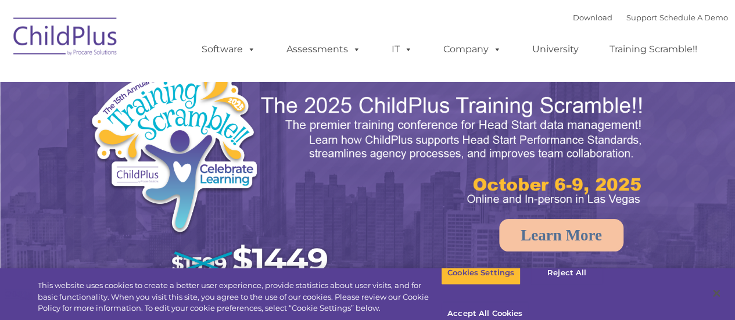
select select "MEDIUM"
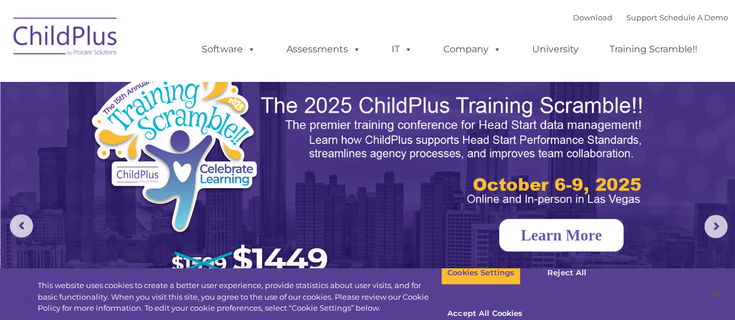
scroll to position [58, 0]
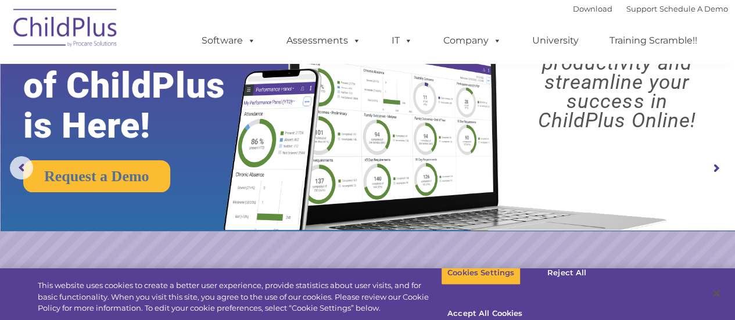
click at [43, 30] on img at bounding box center [66, 30] width 116 height 58
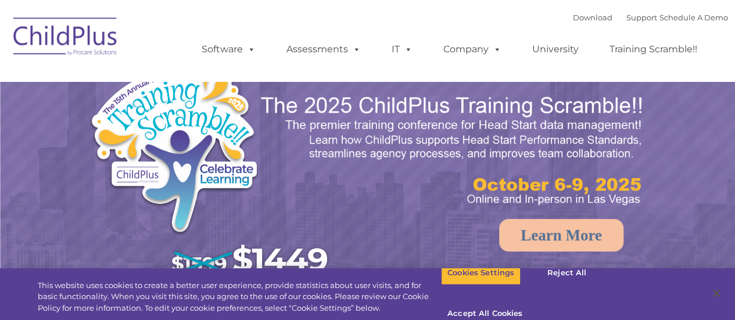
select select "MEDIUM"
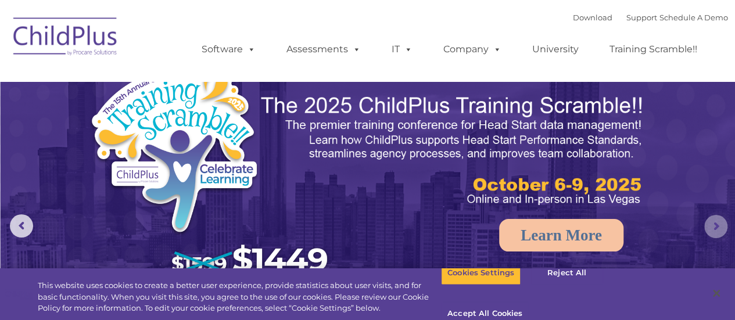
click at [713, 222] on rs-arrow at bounding box center [715, 226] width 23 height 23
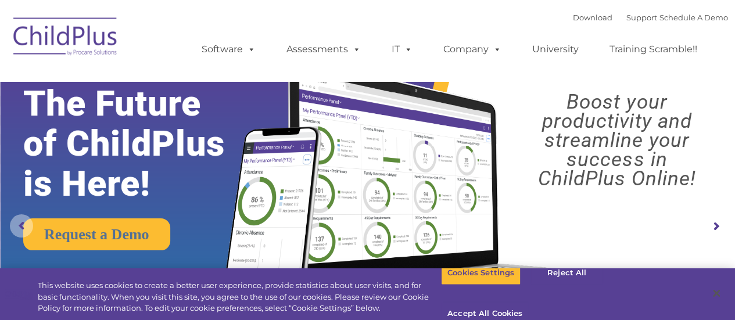
click at [24, 231] on rs-arrow at bounding box center [21, 225] width 23 height 23
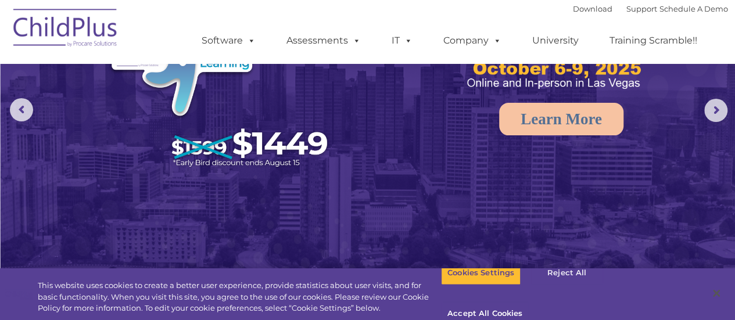
scroll to position [120, 0]
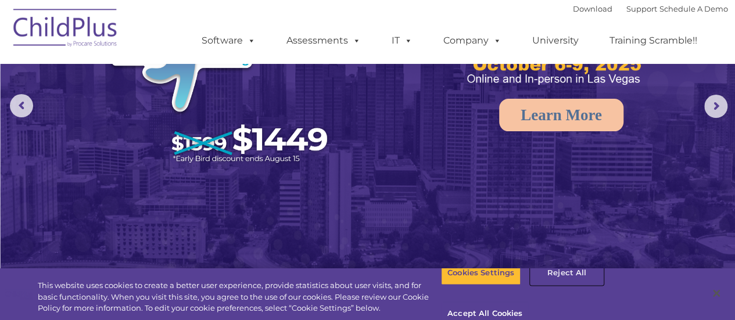
click at [552, 285] on button "Reject All" at bounding box center [566, 273] width 73 height 24
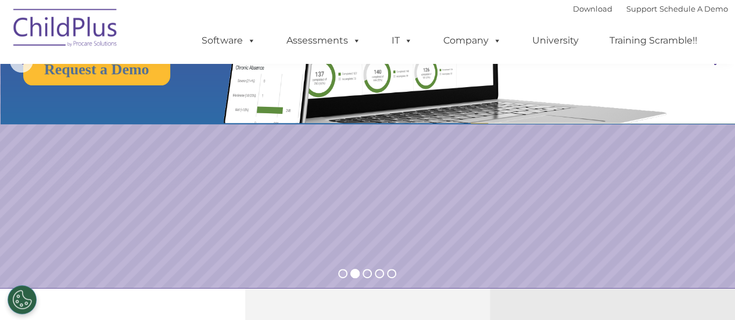
scroll to position [0, 0]
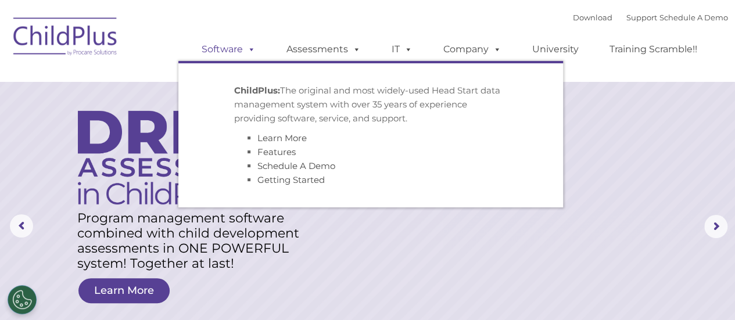
click at [229, 51] on link "Software" at bounding box center [228, 49] width 77 height 23
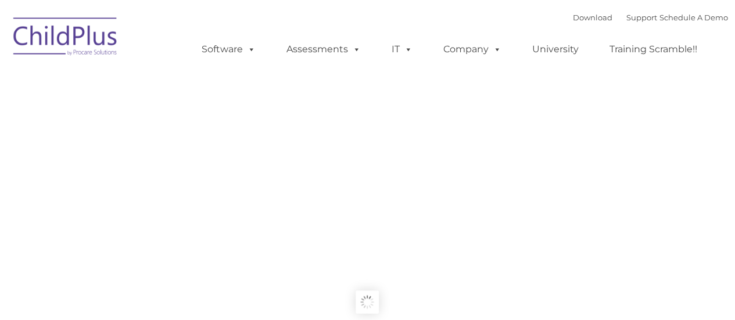
type input ""
